Goal: Navigation & Orientation: Understand site structure

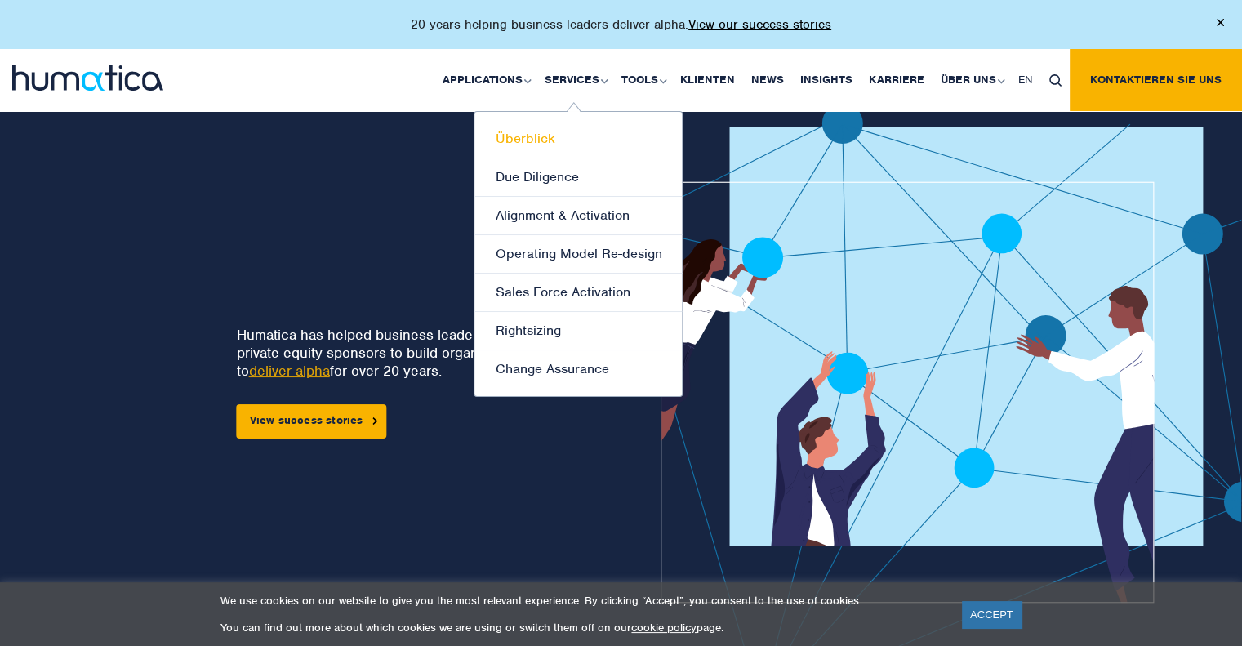
click at [545, 124] on link "Überblick" at bounding box center [577, 139] width 207 height 38
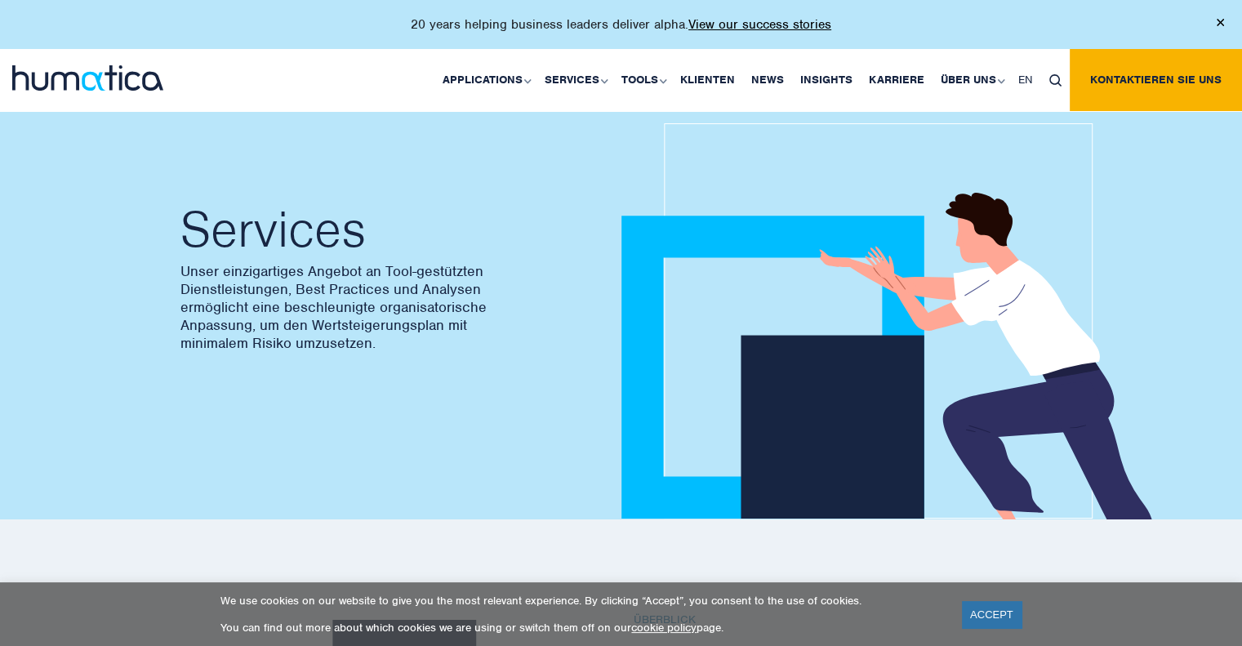
click at [997, 598] on div "ACCEPT" at bounding box center [990, 614] width 64 height 35
click at [986, 613] on link "ACCEPT" at bounding box center [992, 614] width 60 height 27
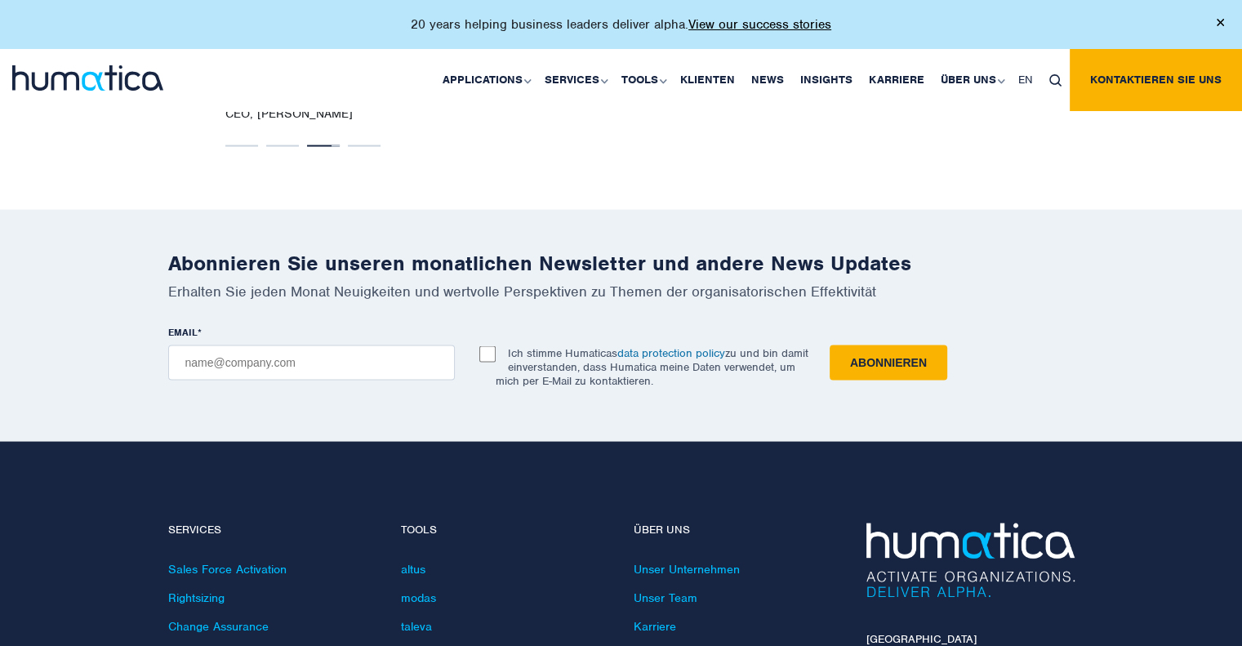
scroll to position [3491, 0]
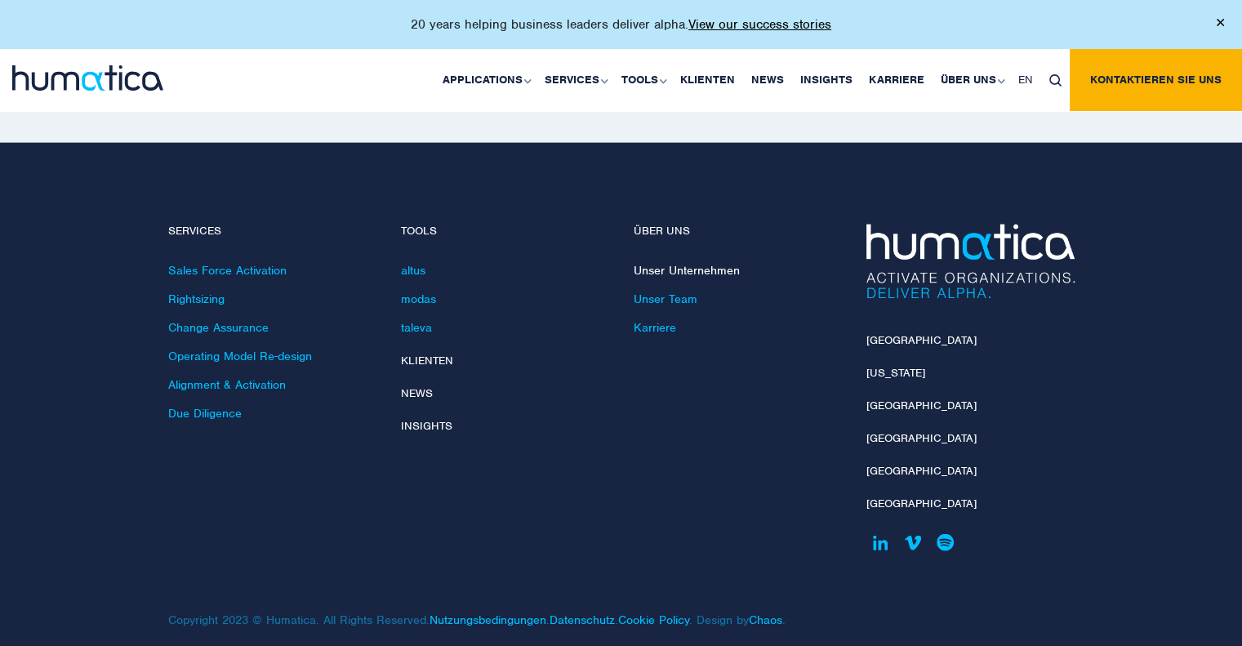
click at [660, 263] on link "Unser Unternehmen" at bounding box center [687, 270] width 106 height 15
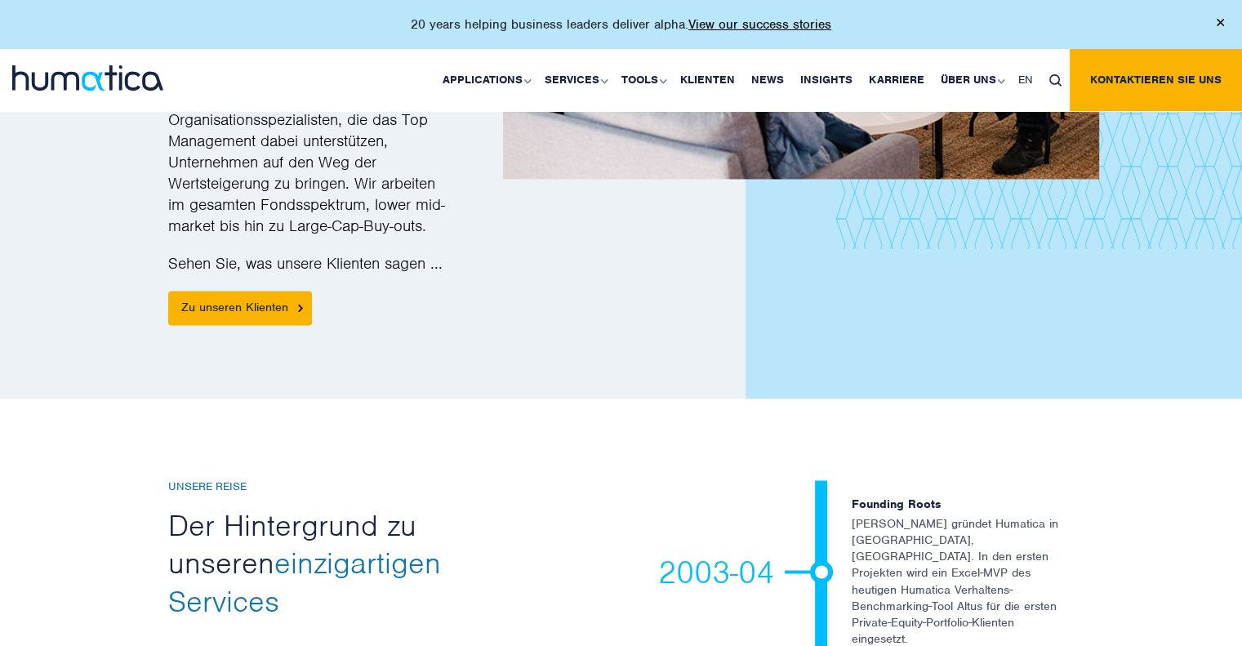
scroll to position [2500, 0]
